Goal: Information Seeking & Learning: Learn about a topic

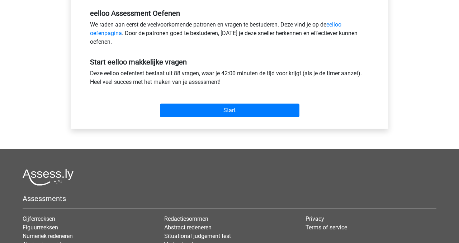
scroll to position [224, 0]
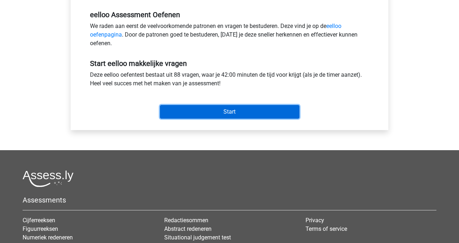
click at [203, 108] on input "Start" at bounding box center [229, 112] width 139 height 14
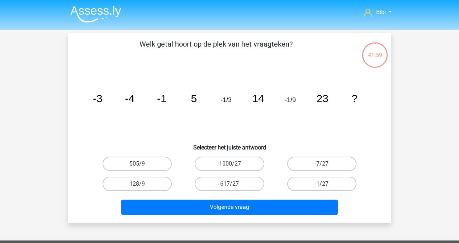
click at [103, 9] on img at bounding box center [95, 14] width 51 height 17
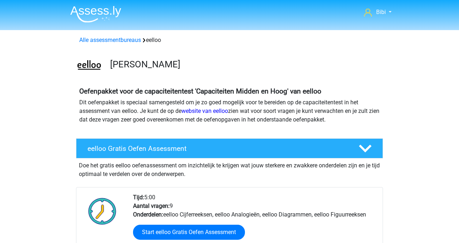
scroll to position [354, 0]
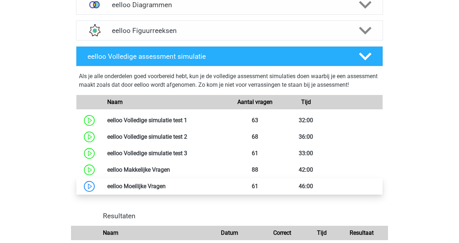
click at [166, 190] on link at bounding box center [166, 186] width 0 height 7
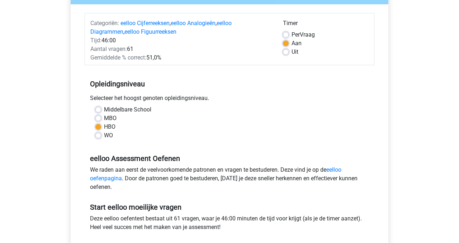
scroll to position [200, 0]
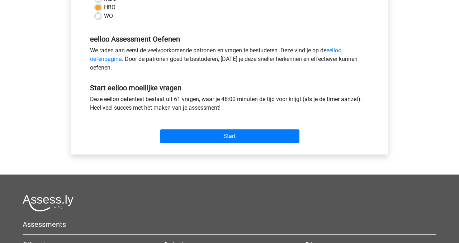
click at [223, 128] on div "Start" at bounding box center [230, 130] width 290 height 25
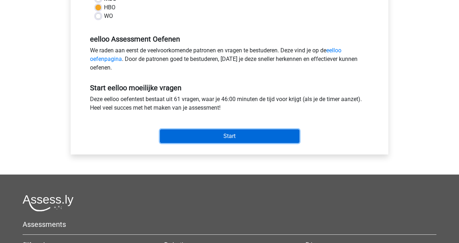
click at [223, 130] on input "Start" at bounding box center [229, 136] width 139 height 14
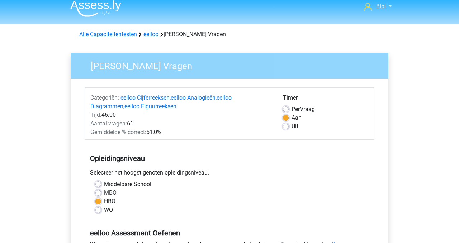
scroll to position [0, 0]
